Goal: Find specific page/section: Find specific page/section

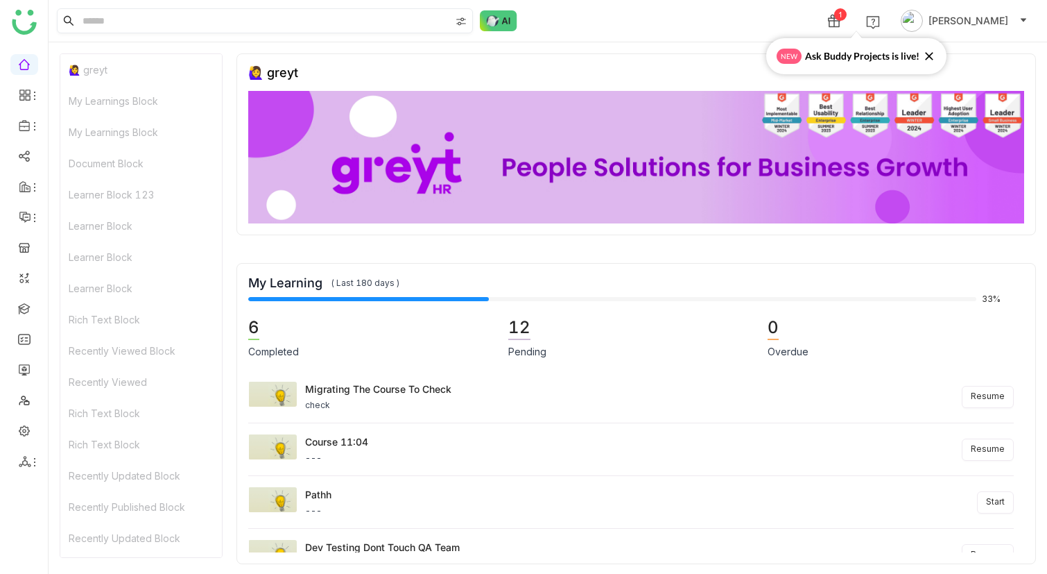
click at [116, 26] on input at bounding box center [265, 21] width 370 height 24
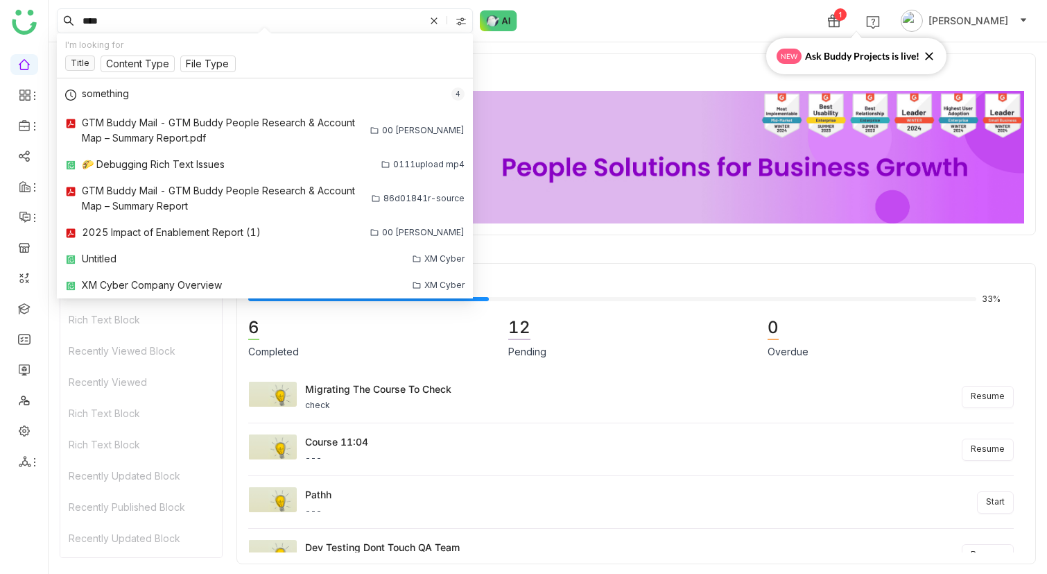
type input "****"
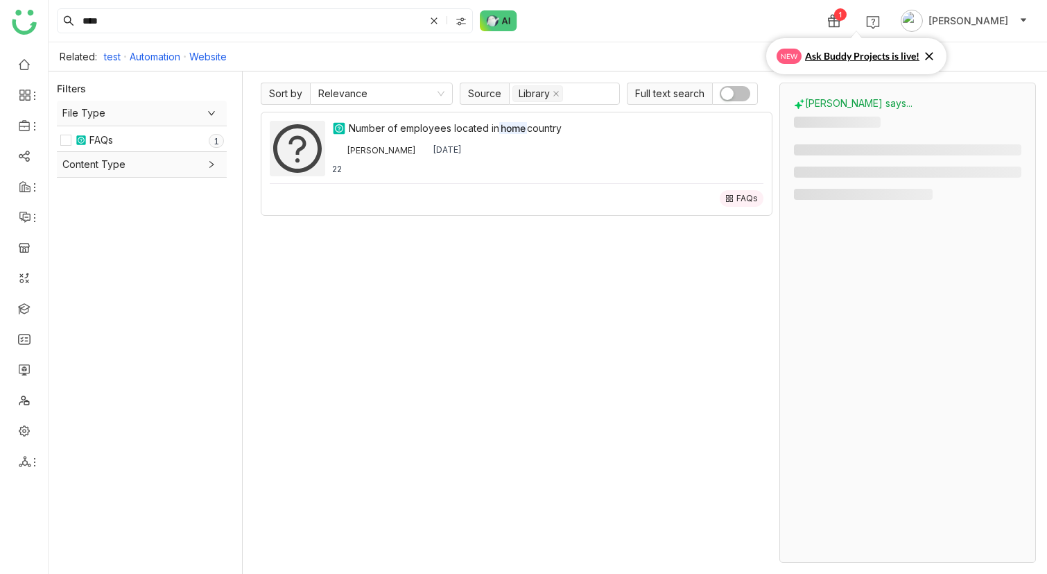
click at [929, 55] on icon at bounding box center [929, 56] width 8 height 8
click at [434, 18] on icon at bounding box center [434, 21] width 8 height 8
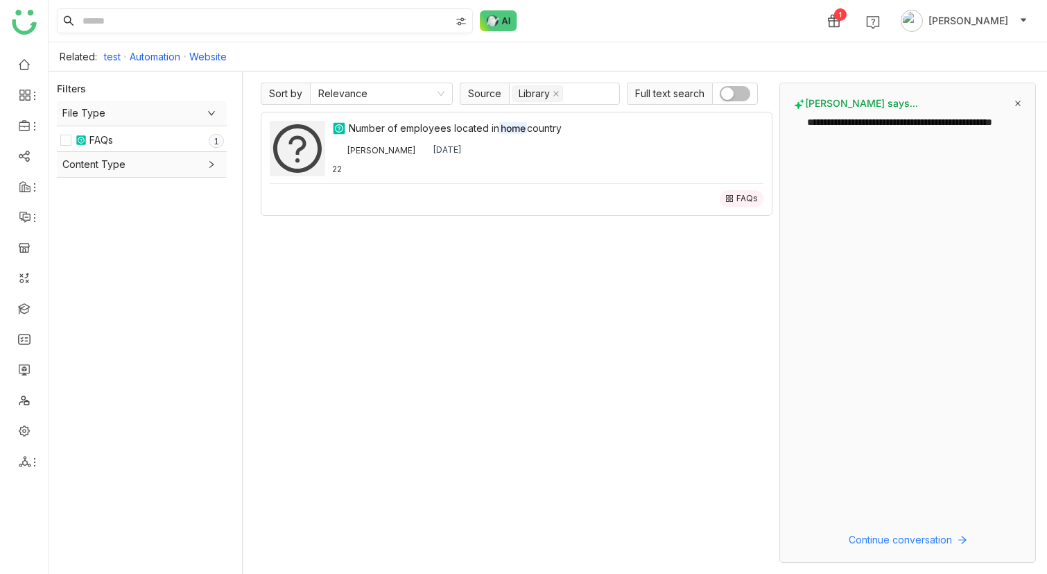
click at [742, 93] on button "button" at bounding box center [735, 93] width 31 height 15
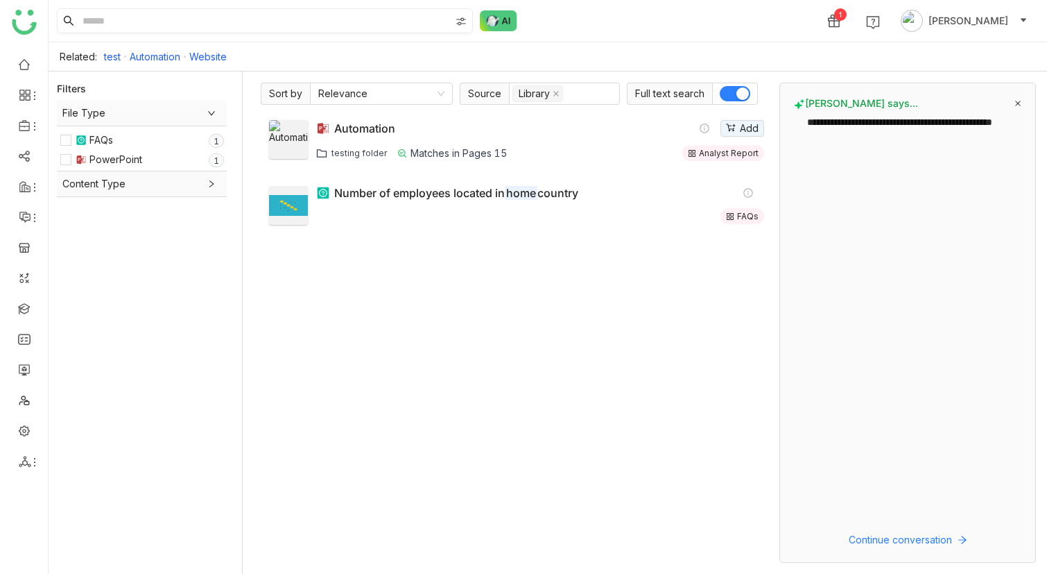
click at [742, 93] on span "button" at bounding box center [743, 93] width 12 height 12
